Goal: Check status: Verify the current state of an ongoing process or item

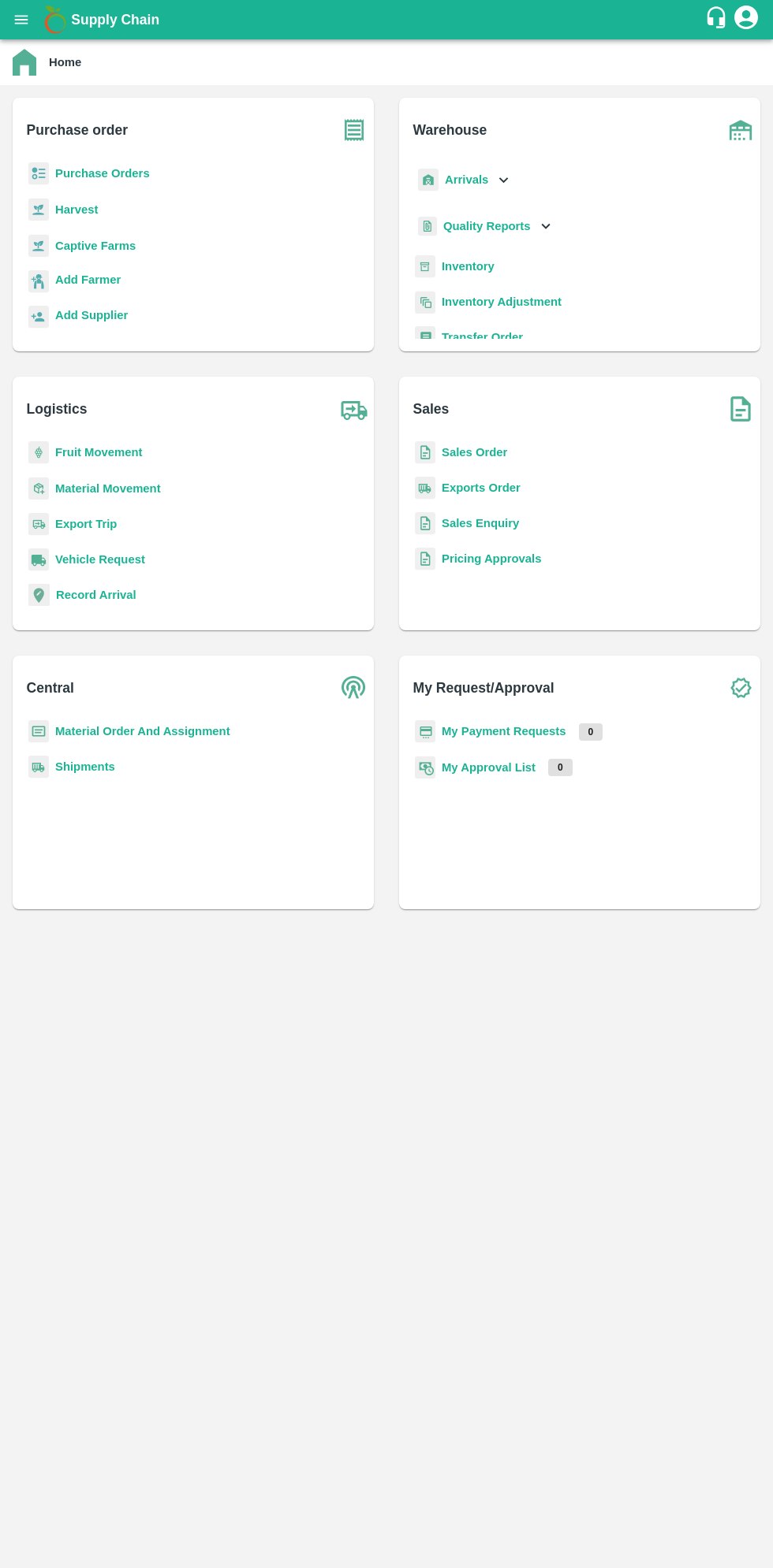
click at [33, 29] on button "open drawer" at bounding box center [21, 20] width 36 height 36
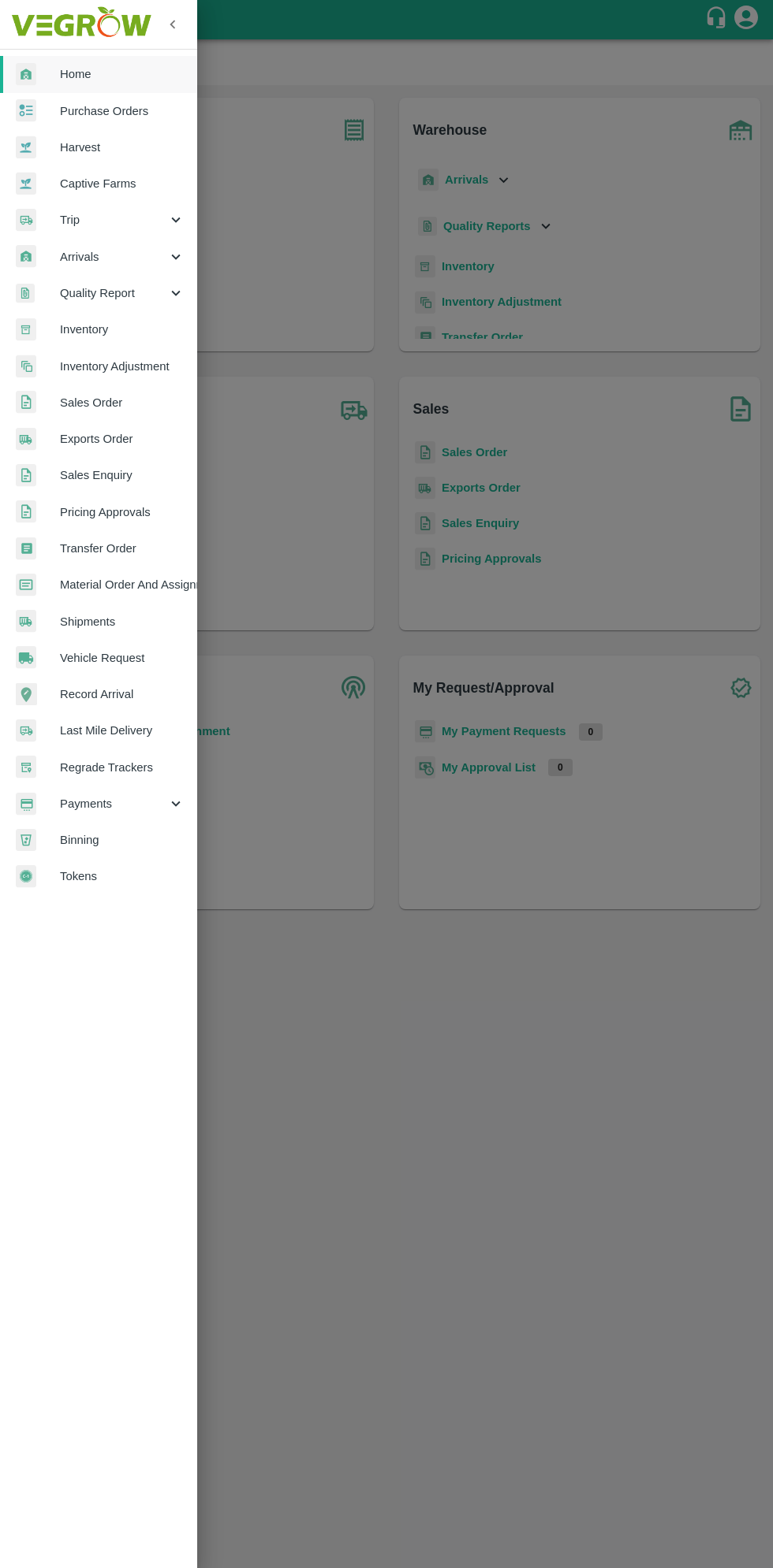
click at [87, 275] on div "Quality Report" at bounding box center [99, 293] width 197 height 36
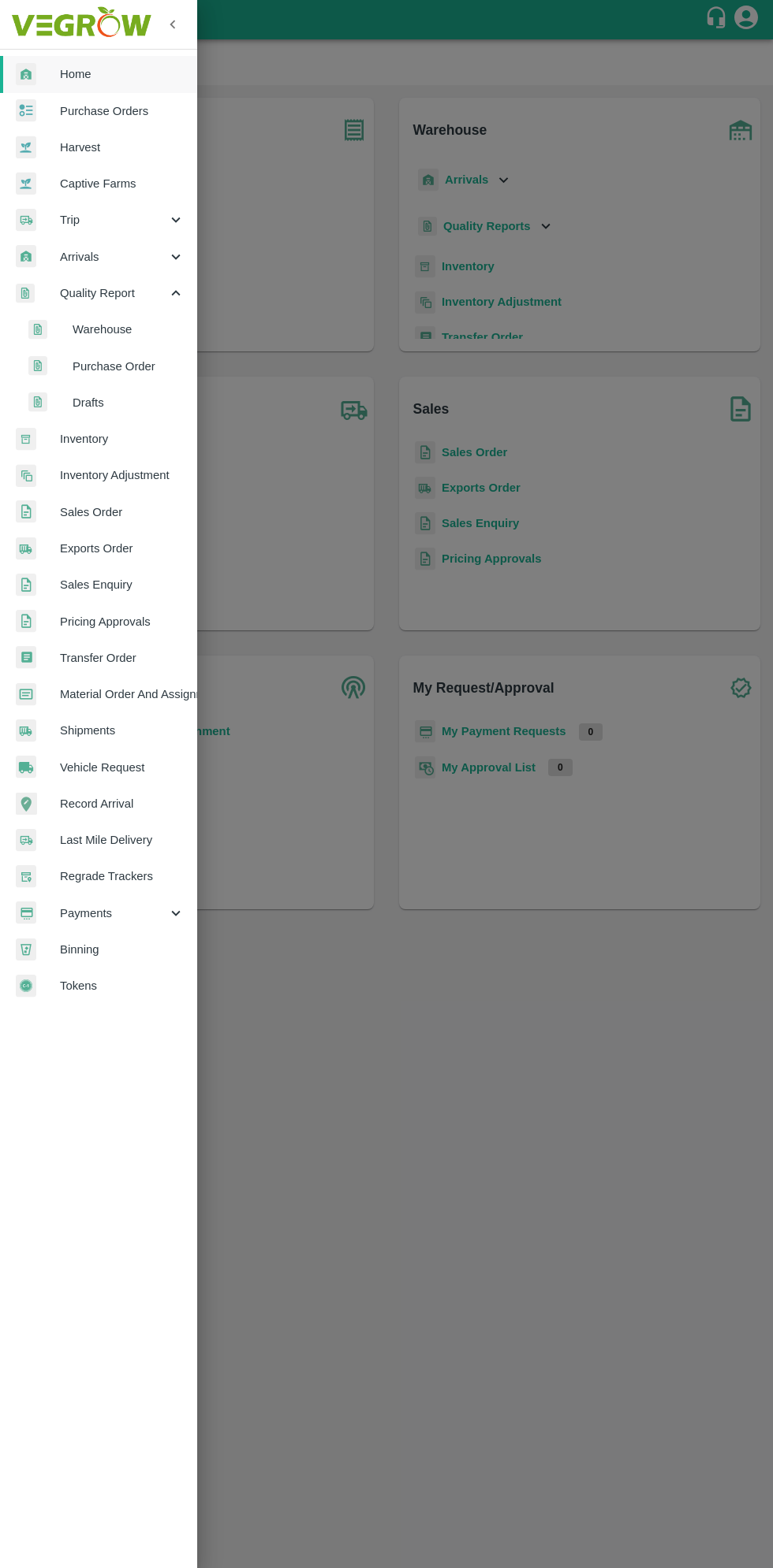
click at [104, 250] on span "Arrivals" at bounding box center [113, 257] width 108 height 17
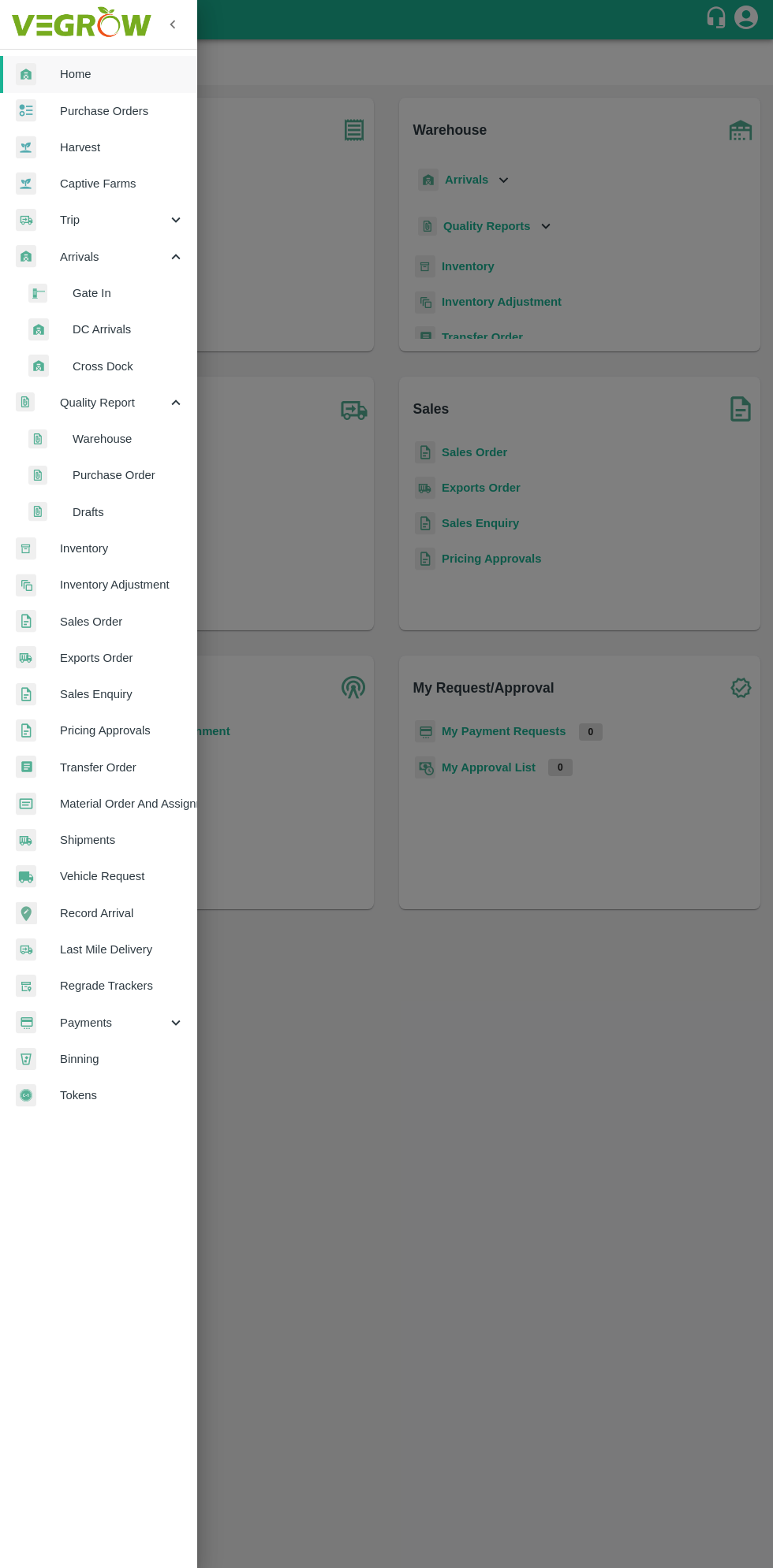
click at [85, 343] on li "DC Arrivals" at bounding box center [105, 329] width 184 height 36
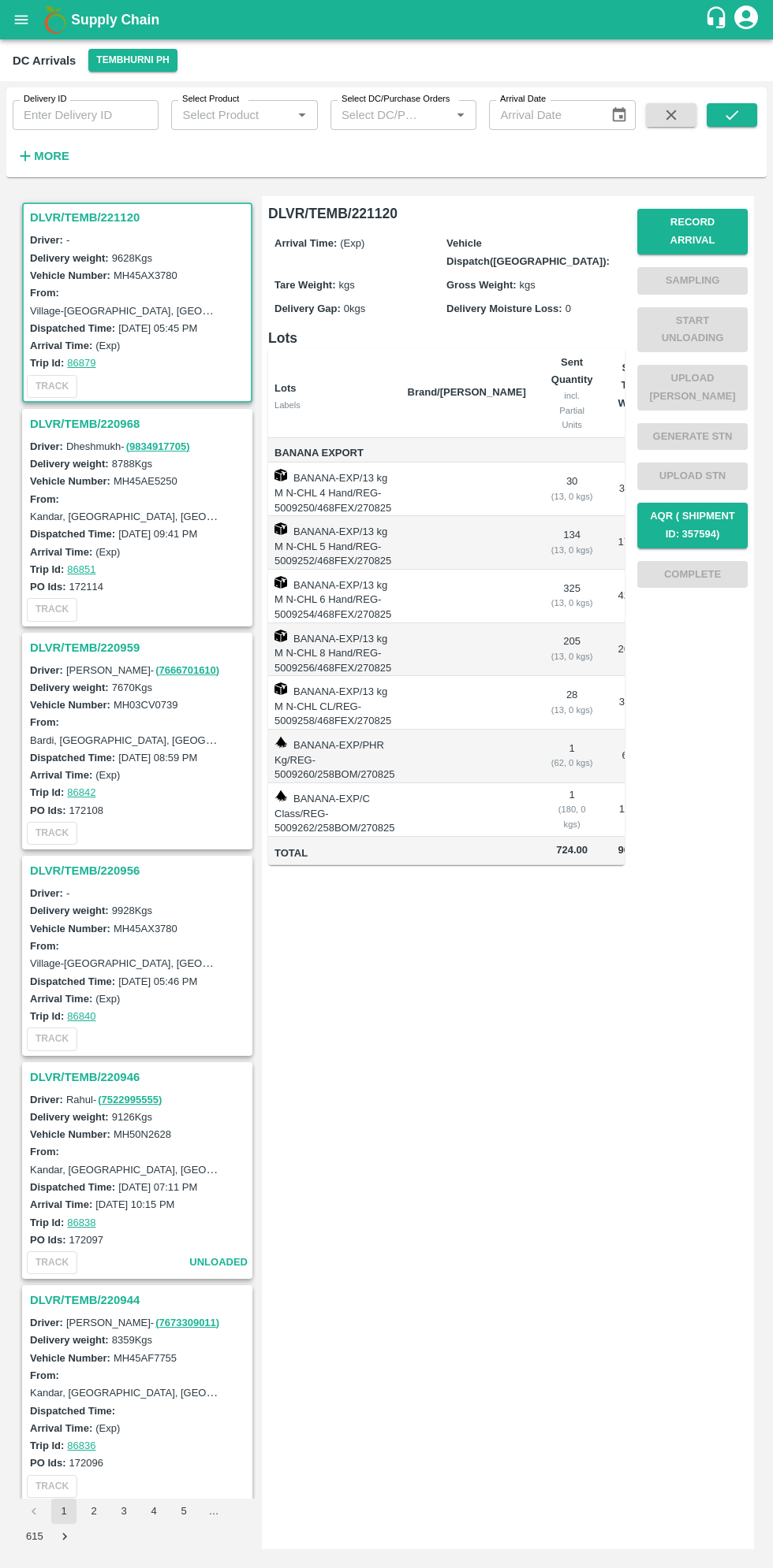
click at [92, 120] on input "Delivery ID" at bounding box center [85, 115] width 146 height 30
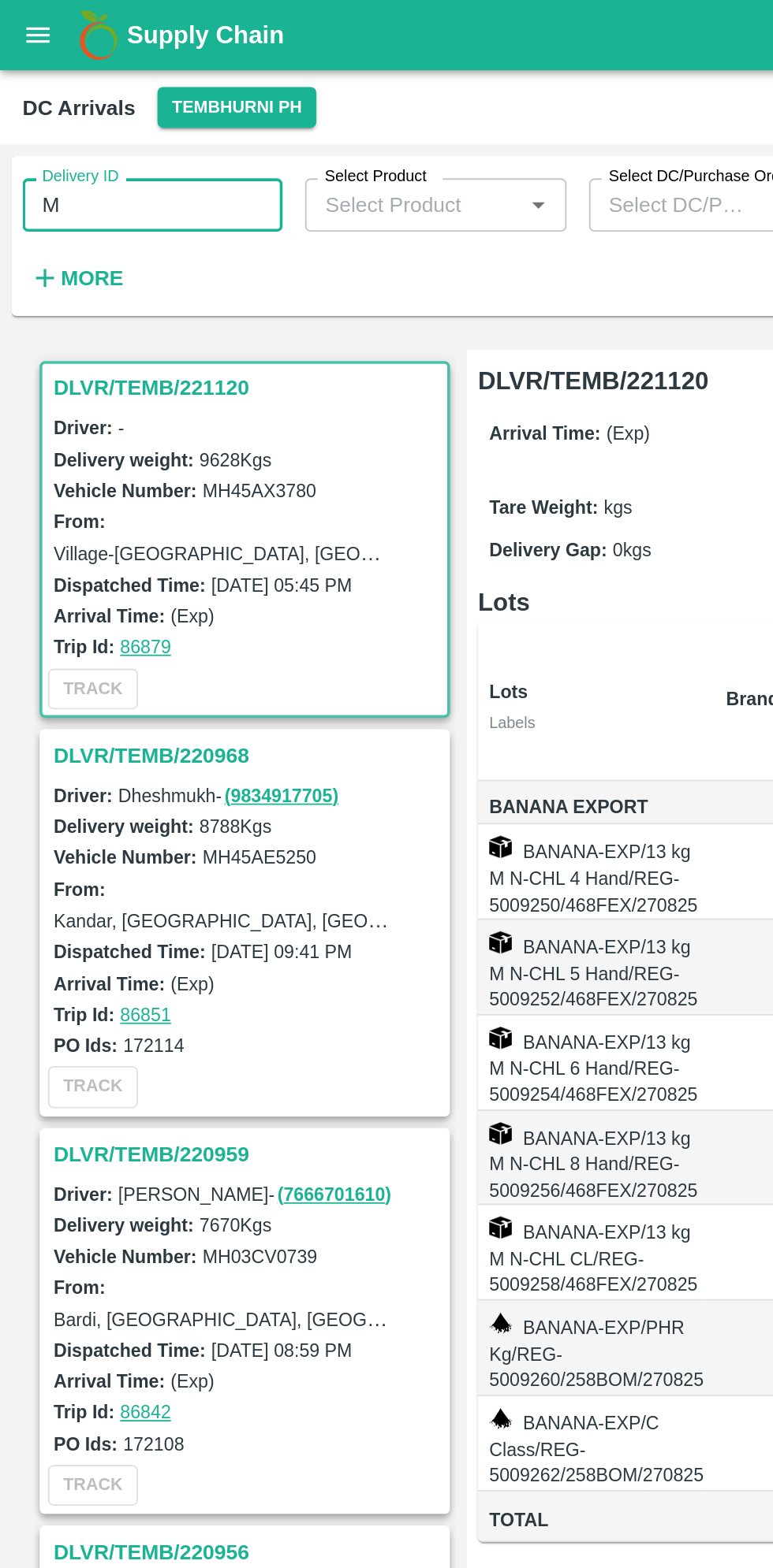
type input "M"
type input "0739"
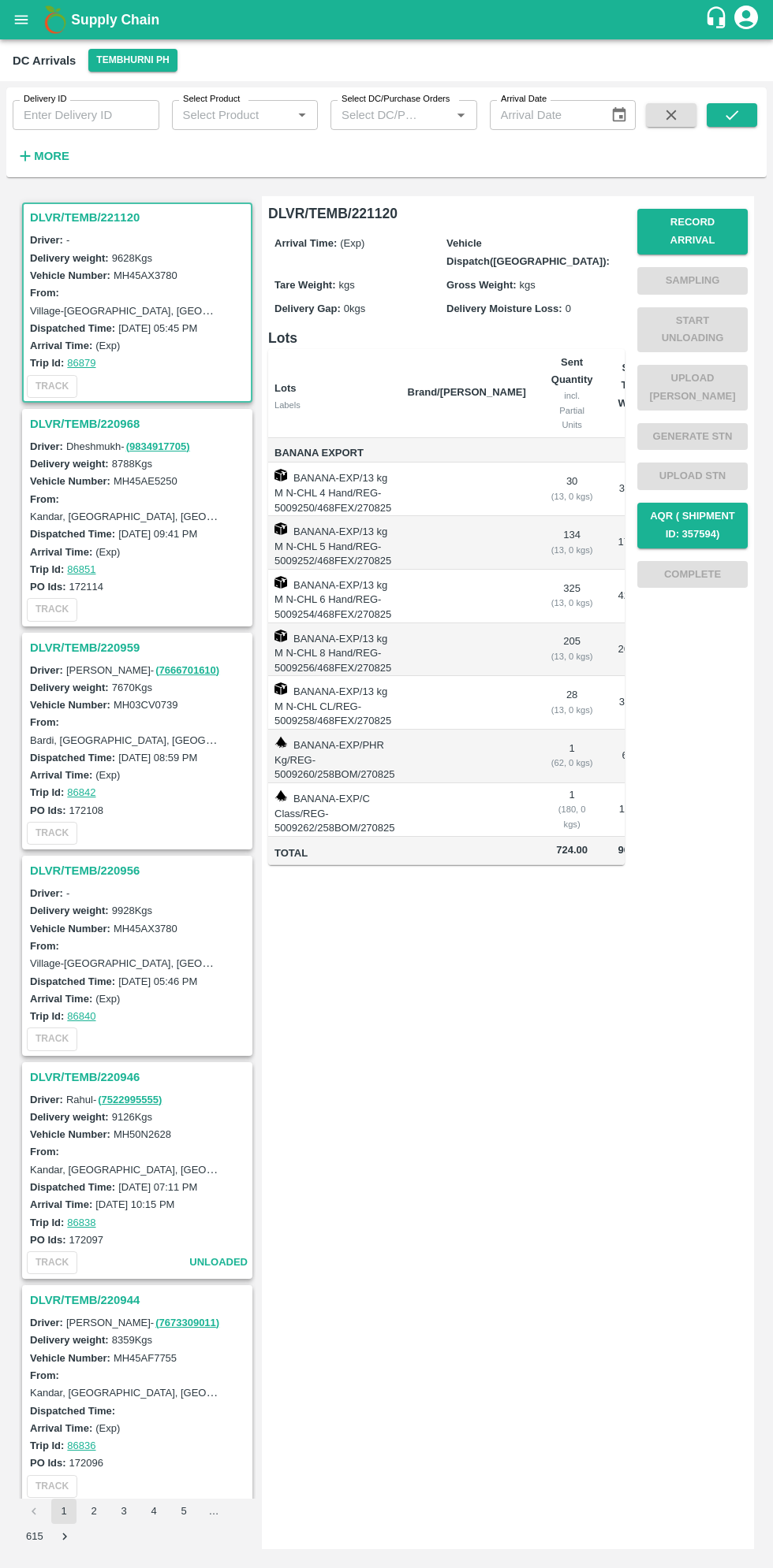
click at [62, 650] on h3 "DLVR/TEMB/220959" at bounding box center [139, 647] width 219 height 21
